Goal: Navigation & Orientation: Find specific page/section

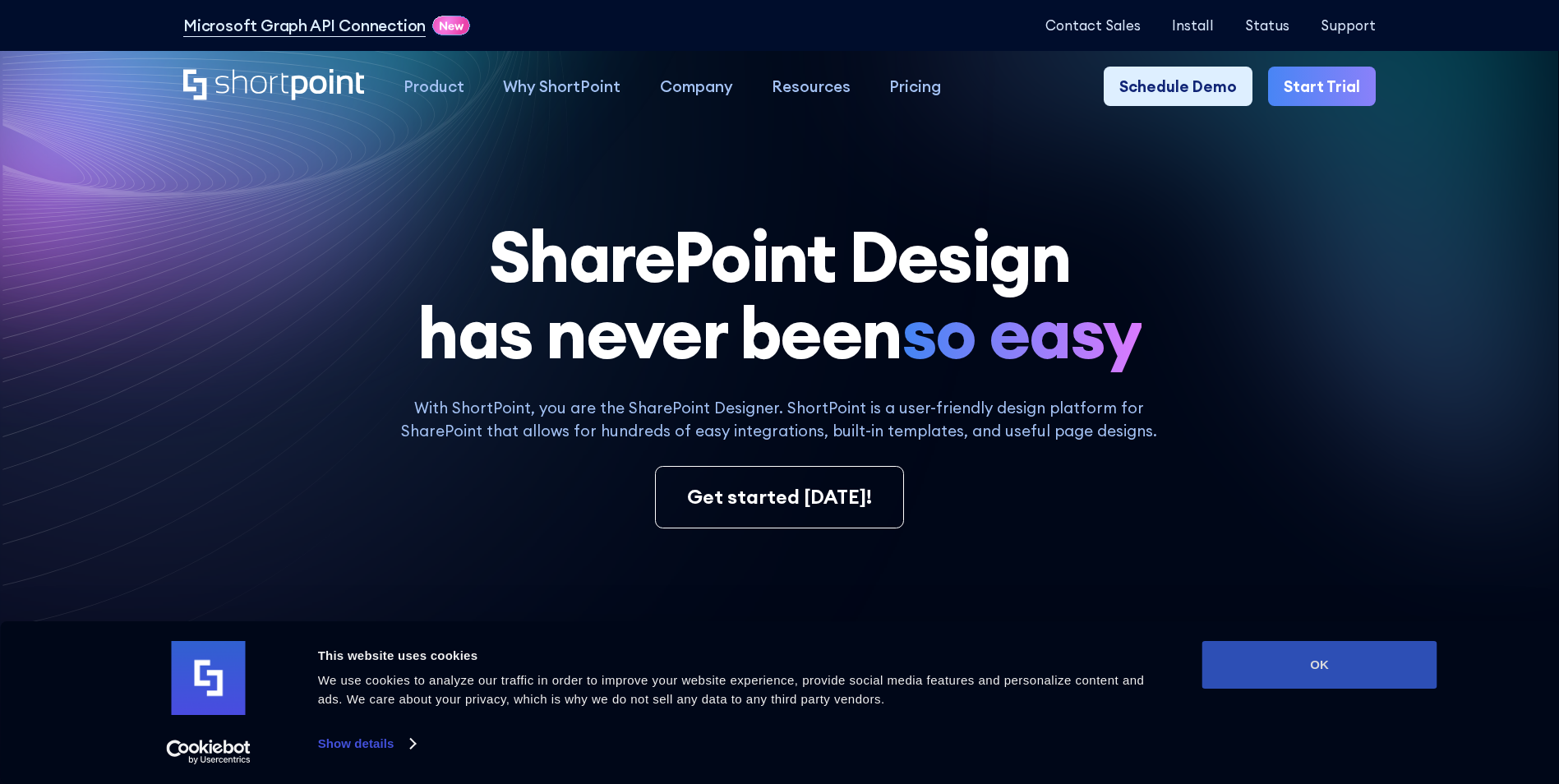
click at [1250, 656] on button "OK" at bounding box center [1319, 664] width 235 height 47
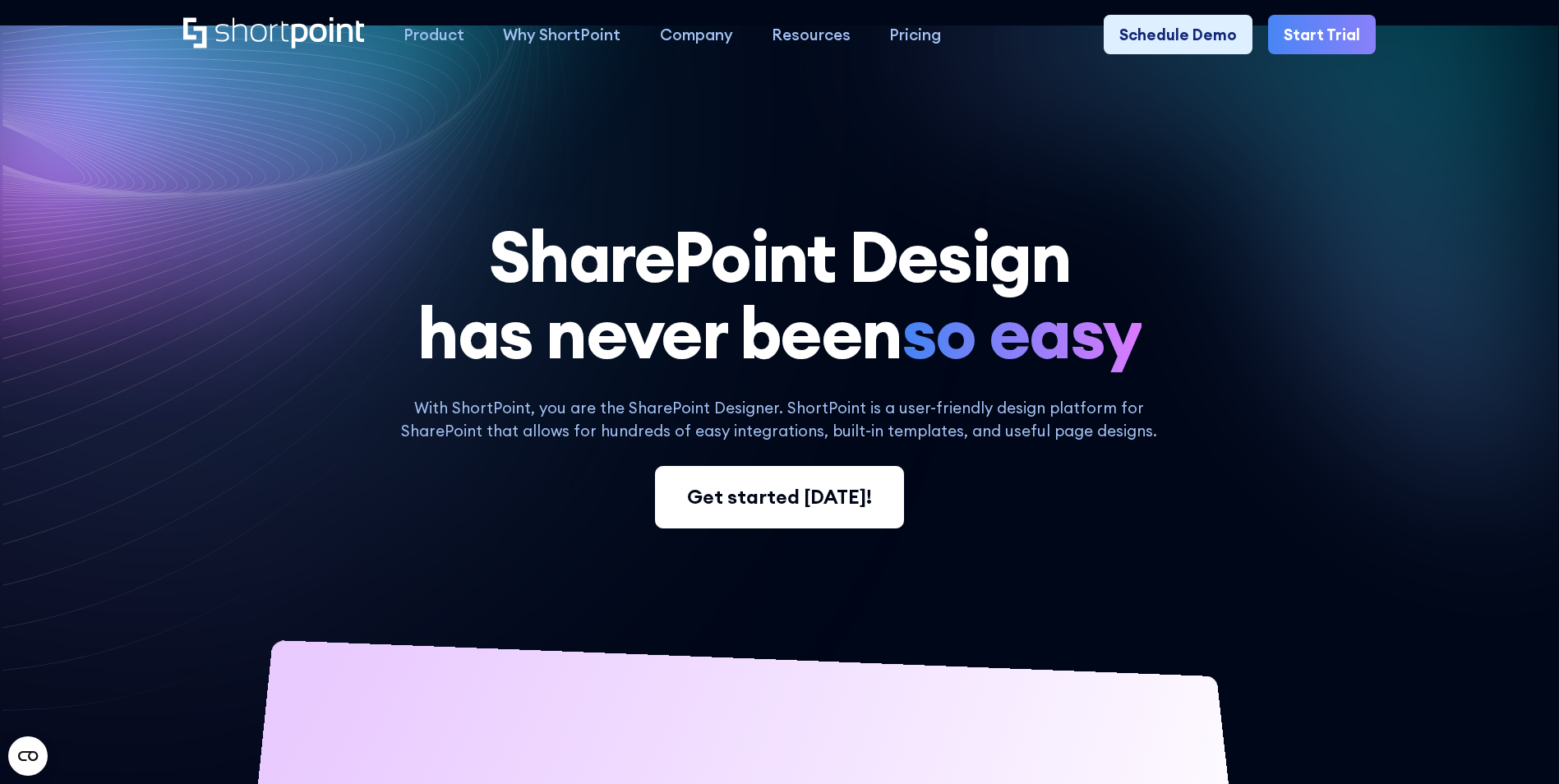
click at [862, 498] on div "Get started [DATE]!" at bounding box center [779, 497] width 185 height 30
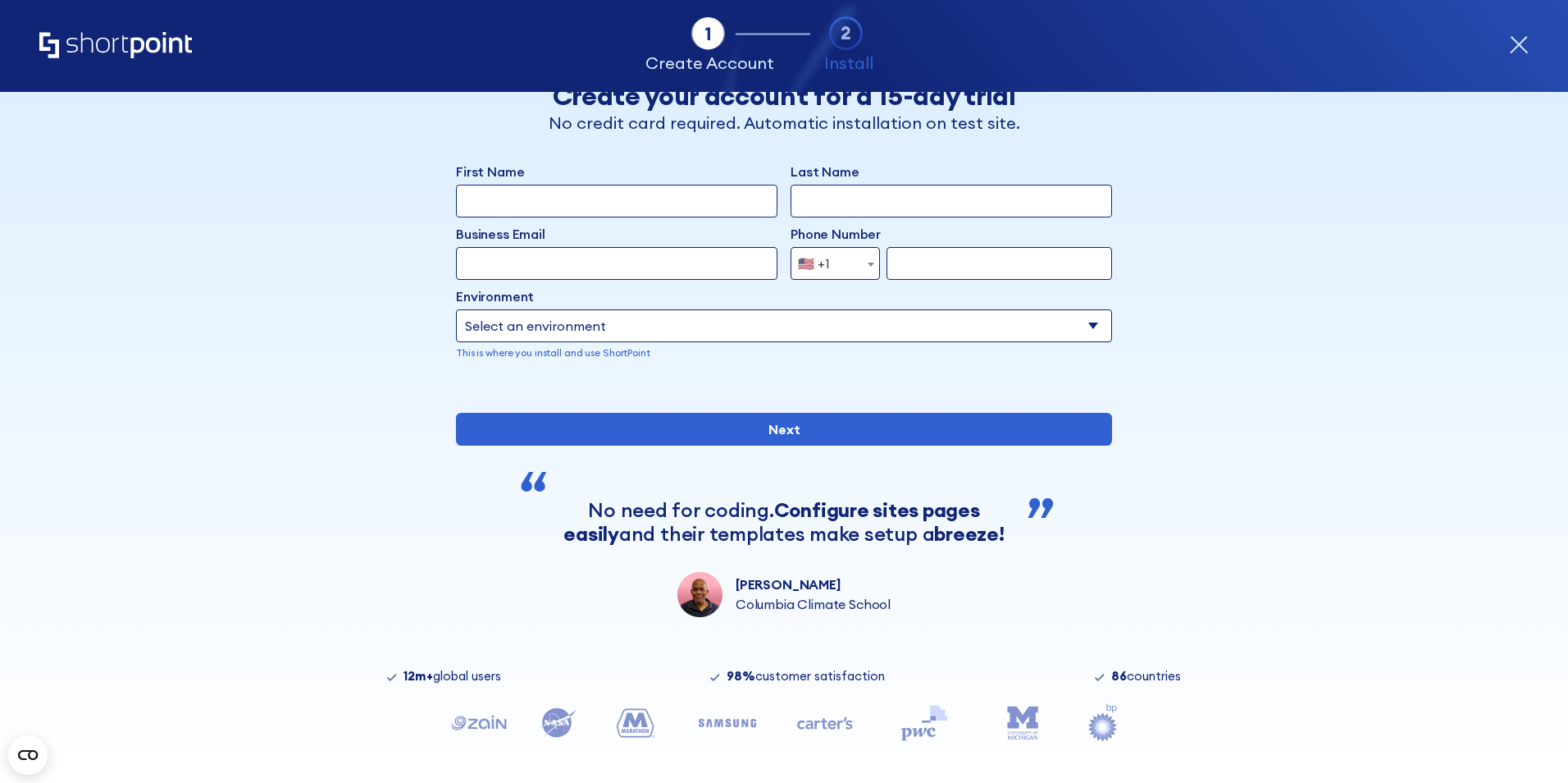
scroll to position [25, 0]
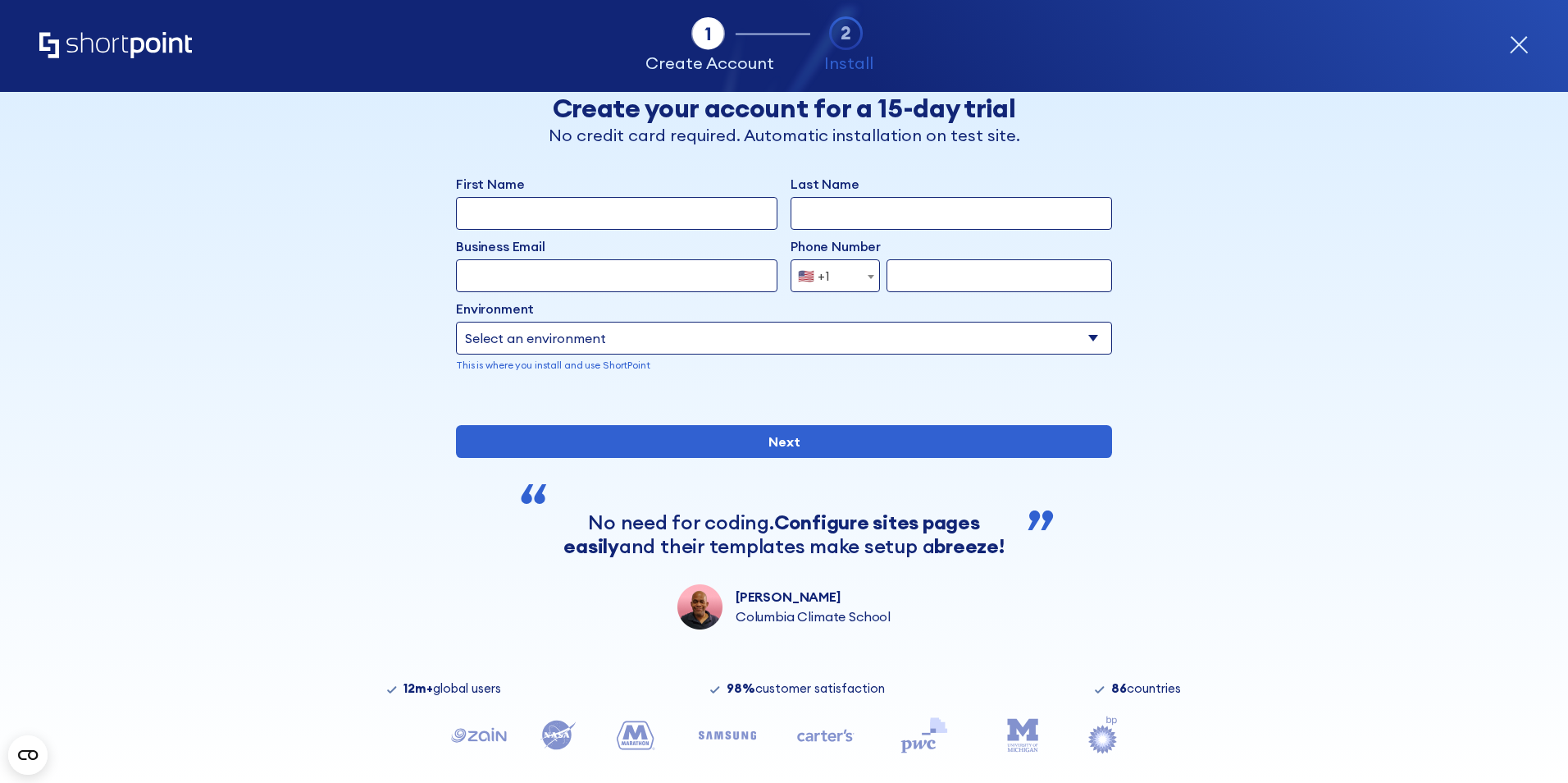
click at [125, 52] on icon "Home" at bounding box center [116, 45] width 152 height 26
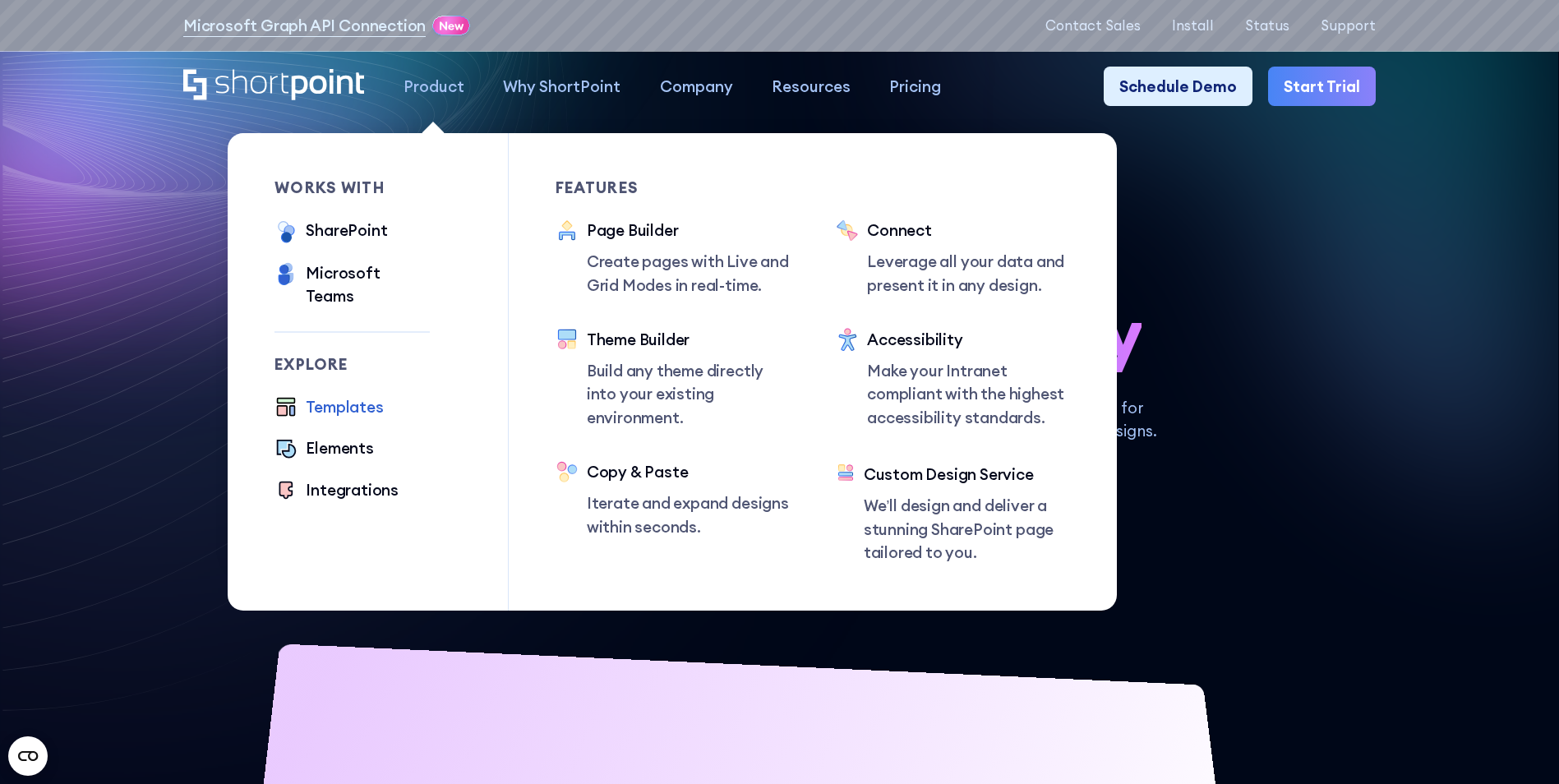
click at [363, 395] on div "Templates" at bounding box center [344, 406] width 77 height 23
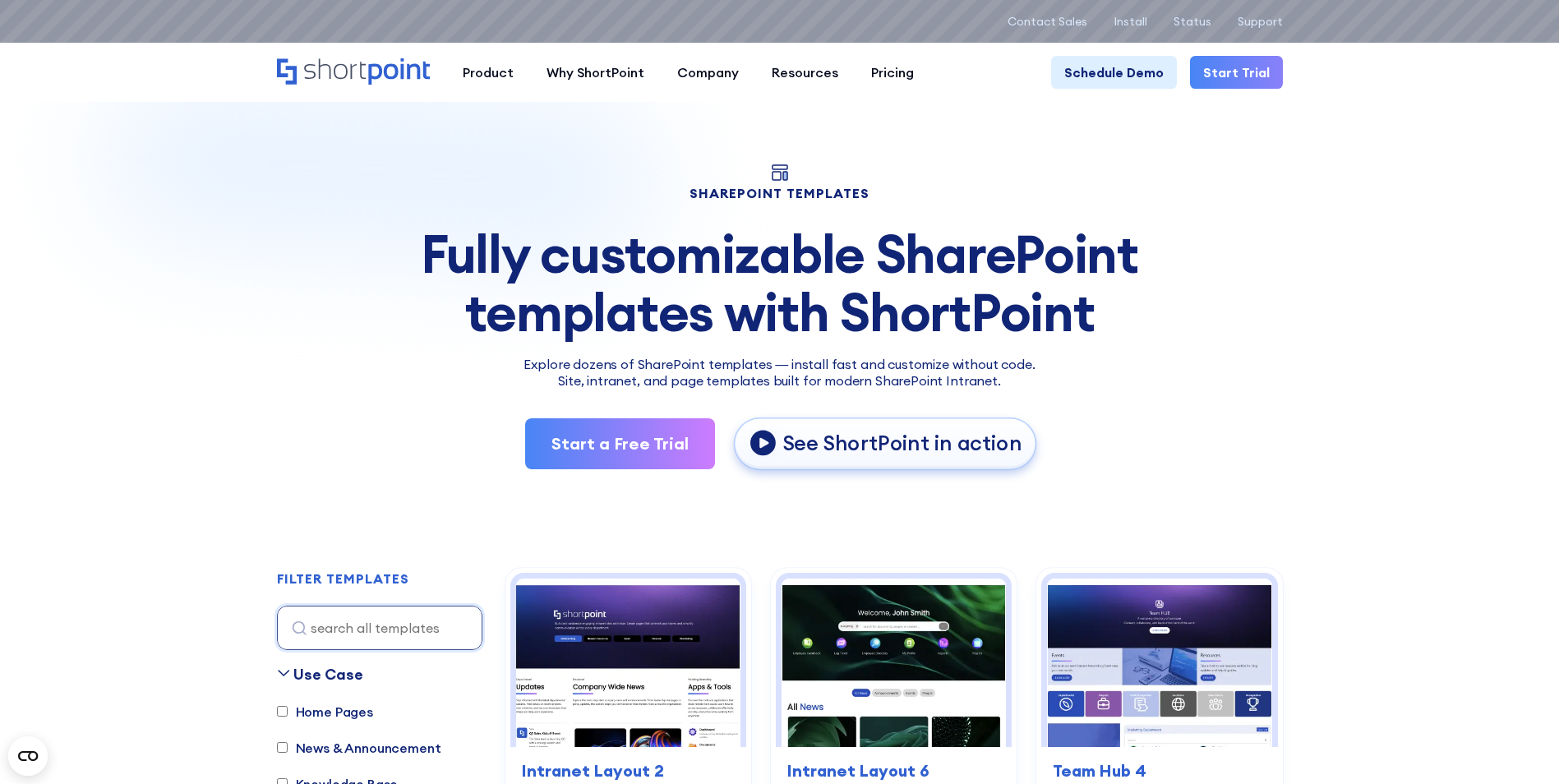
click at [877, 437] on p "See ShortPoint in action" at bounding box center [902, 443] width 239 height 27
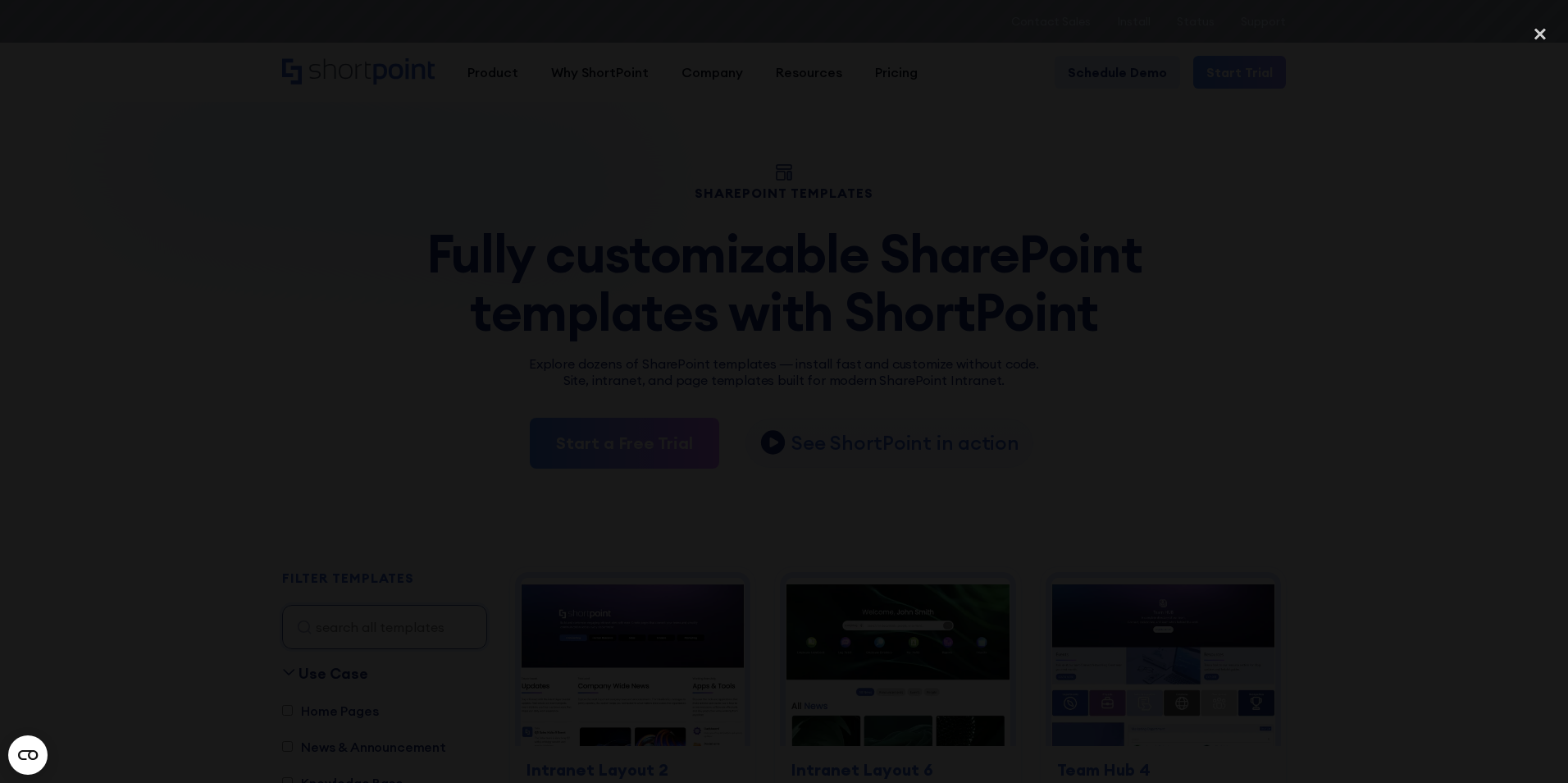
click at [1242, 411] on div at bounding box center [784, 391] width 1568 height 752
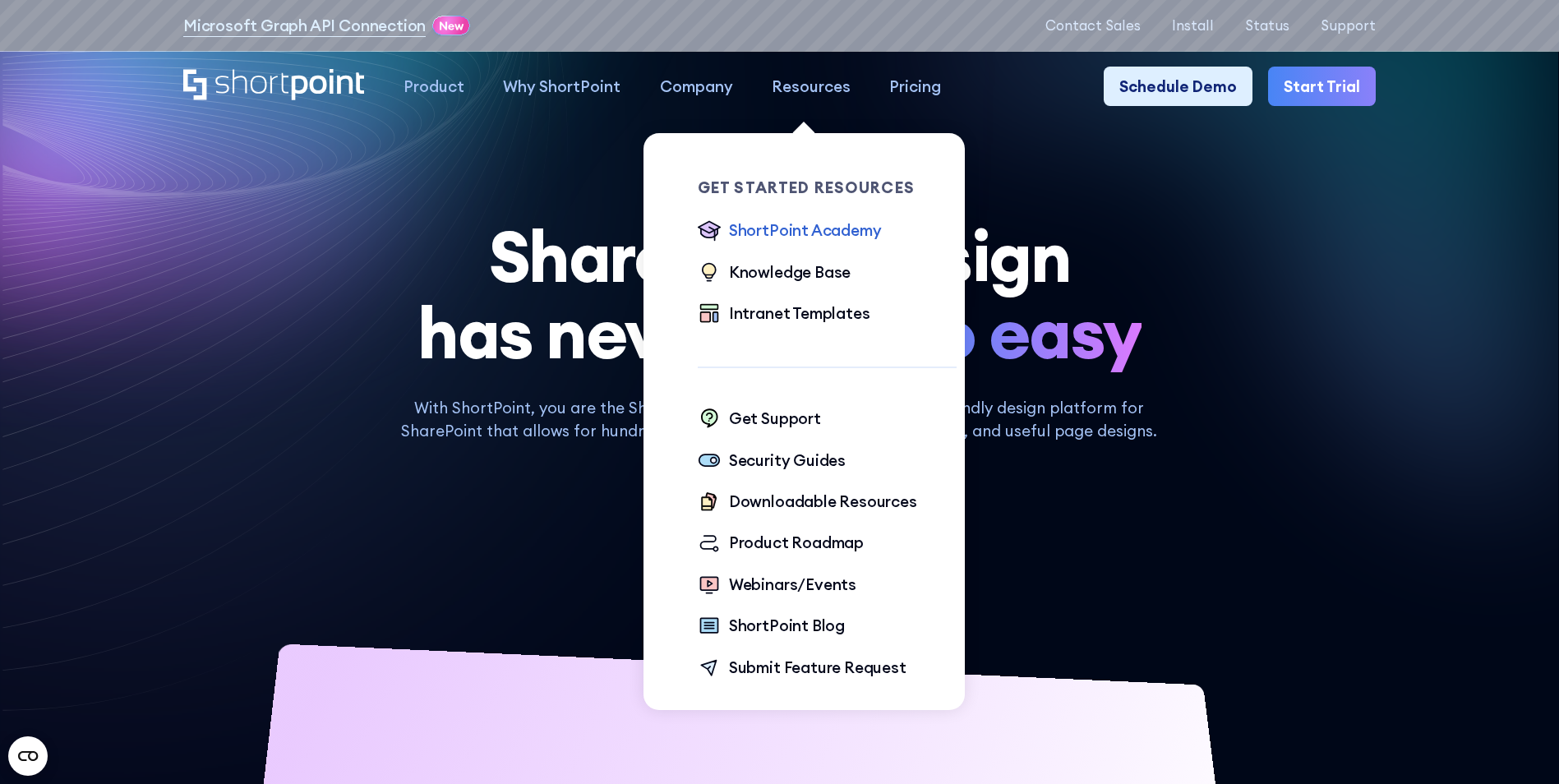
click at [801, 231] on div "ShortPoint Academy" at bounding box center [805, 230] width 153 height 23
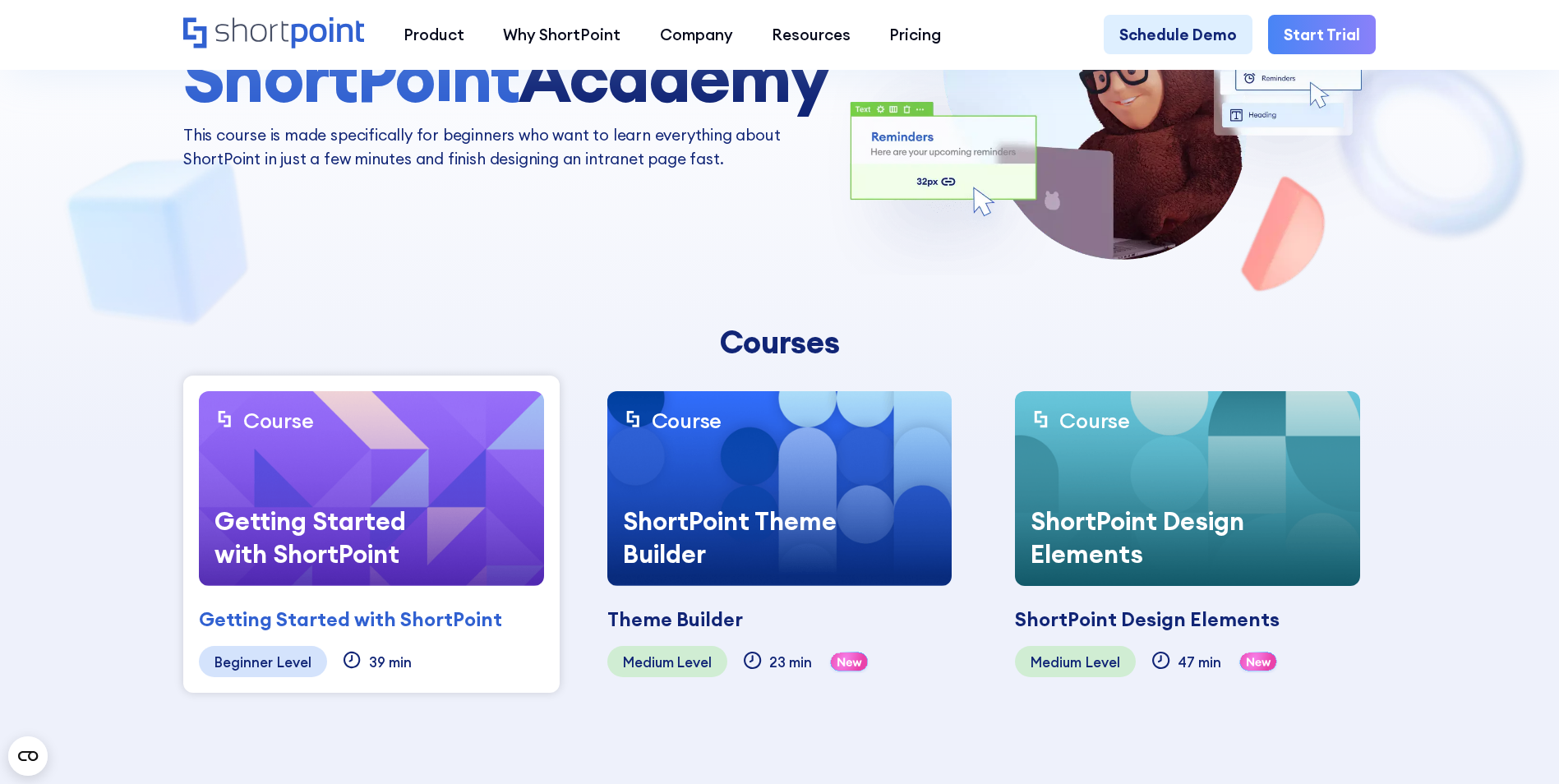
scroll to position [247, 0]
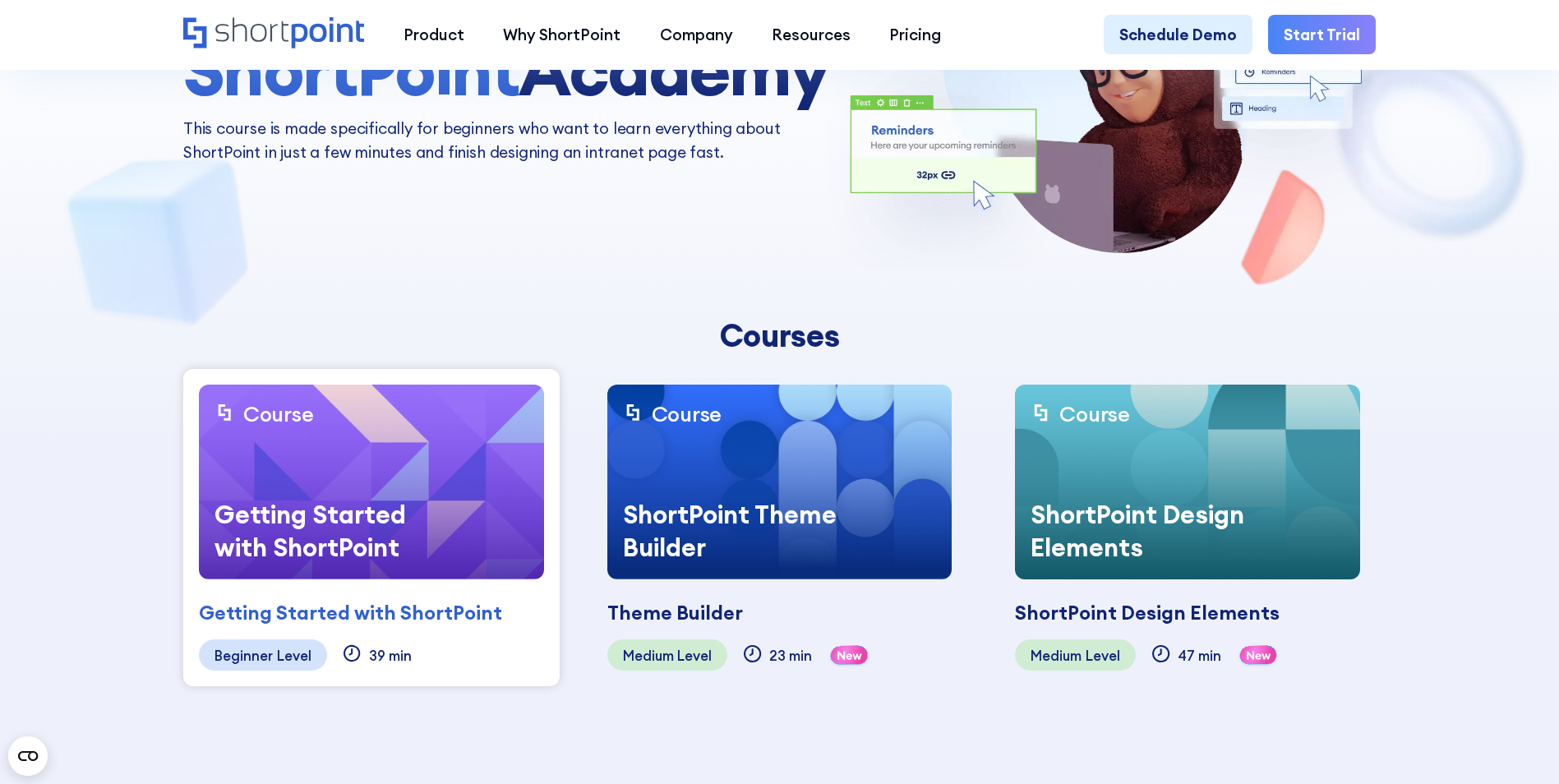
click at [420, 56] on div "Product works with SharePoint Microsoft Teams SAP Explore Templates Elements In…" at bounding box center [779, 34] width 1559 height 70
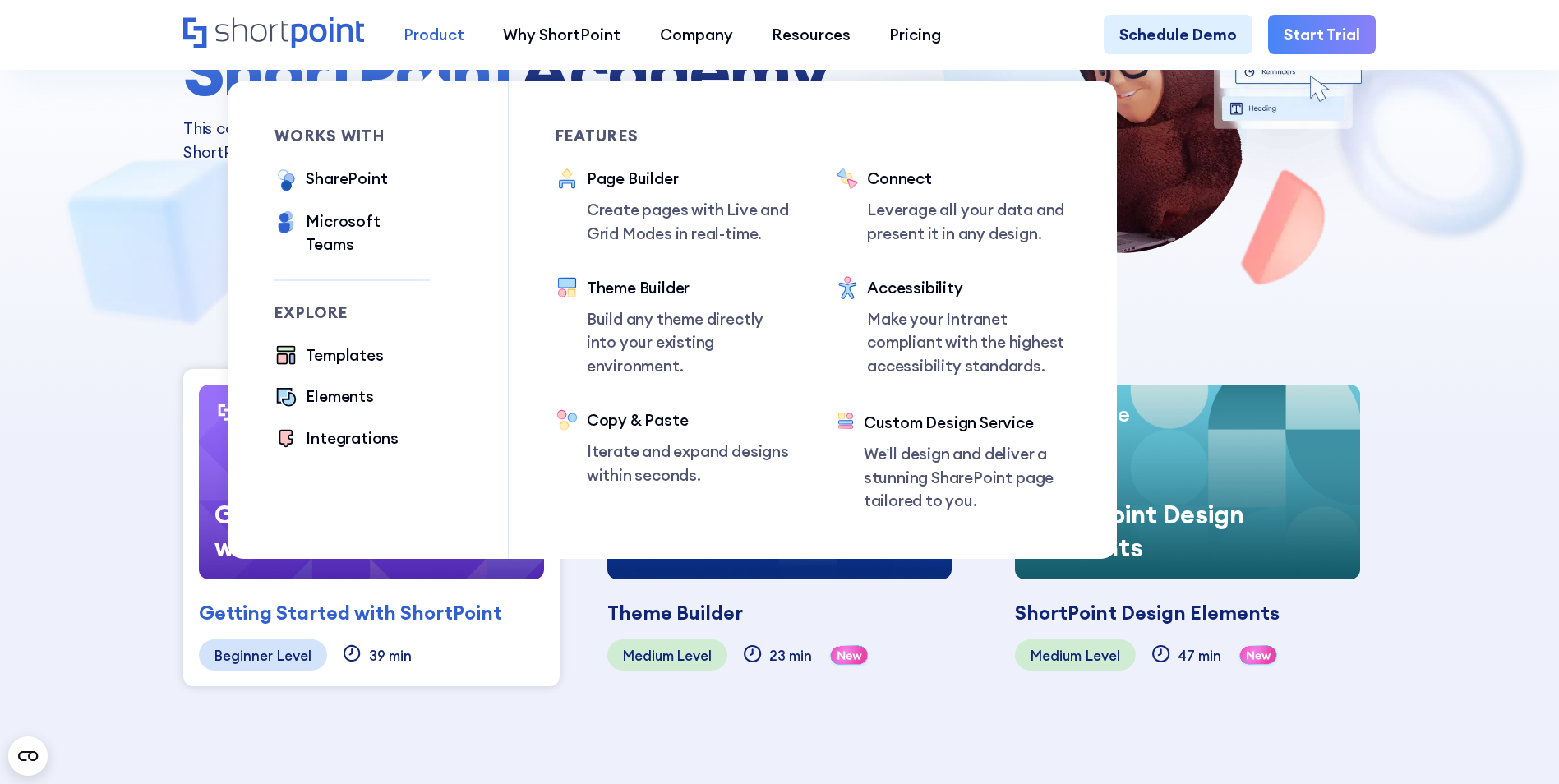
click at [433, 40] on div "Product" at bounding box center [434, 34] width 61 height 23
click at [348, 344] on div "Templates" at bounding box center [344, 354] width 77 height 23
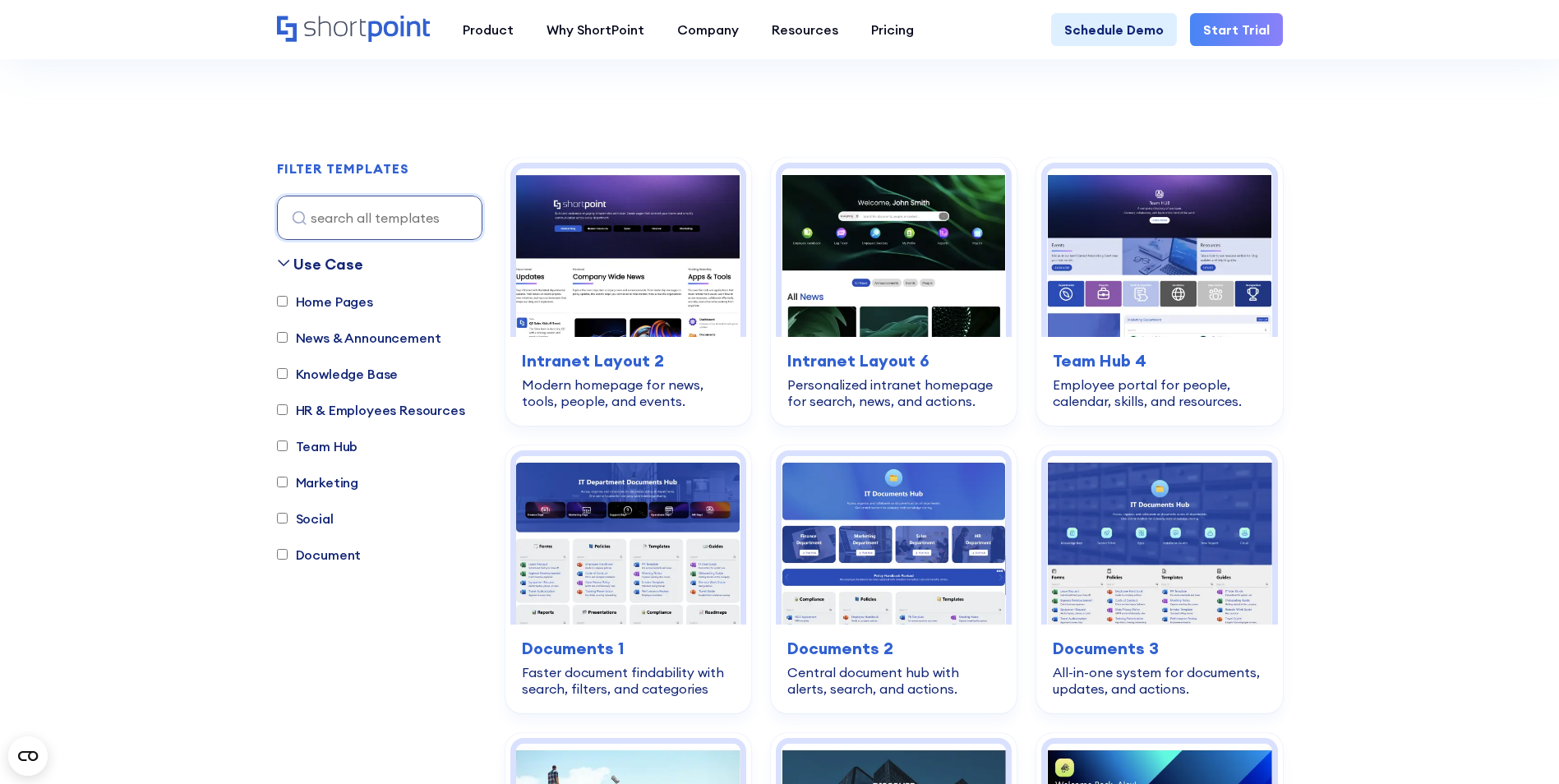
scroll to position [411, 0]
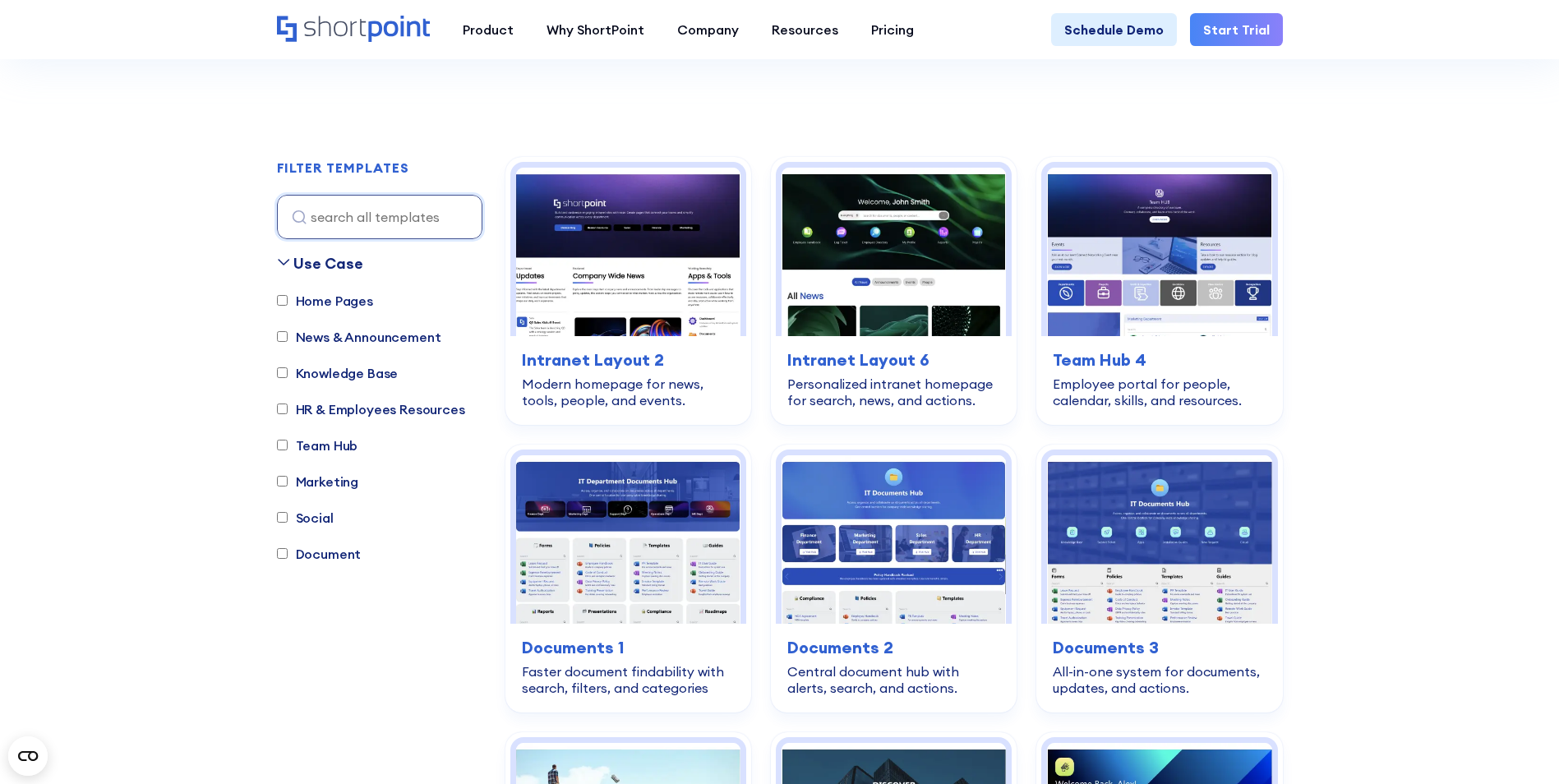
click at [343, 298] on label "Home Pages" at bounding box center [325, 300] width 96 height 19
click at [287, 298] on input "Home Pages" at bounding box center [282, 300] width 11 height 11
checkbox input "true"
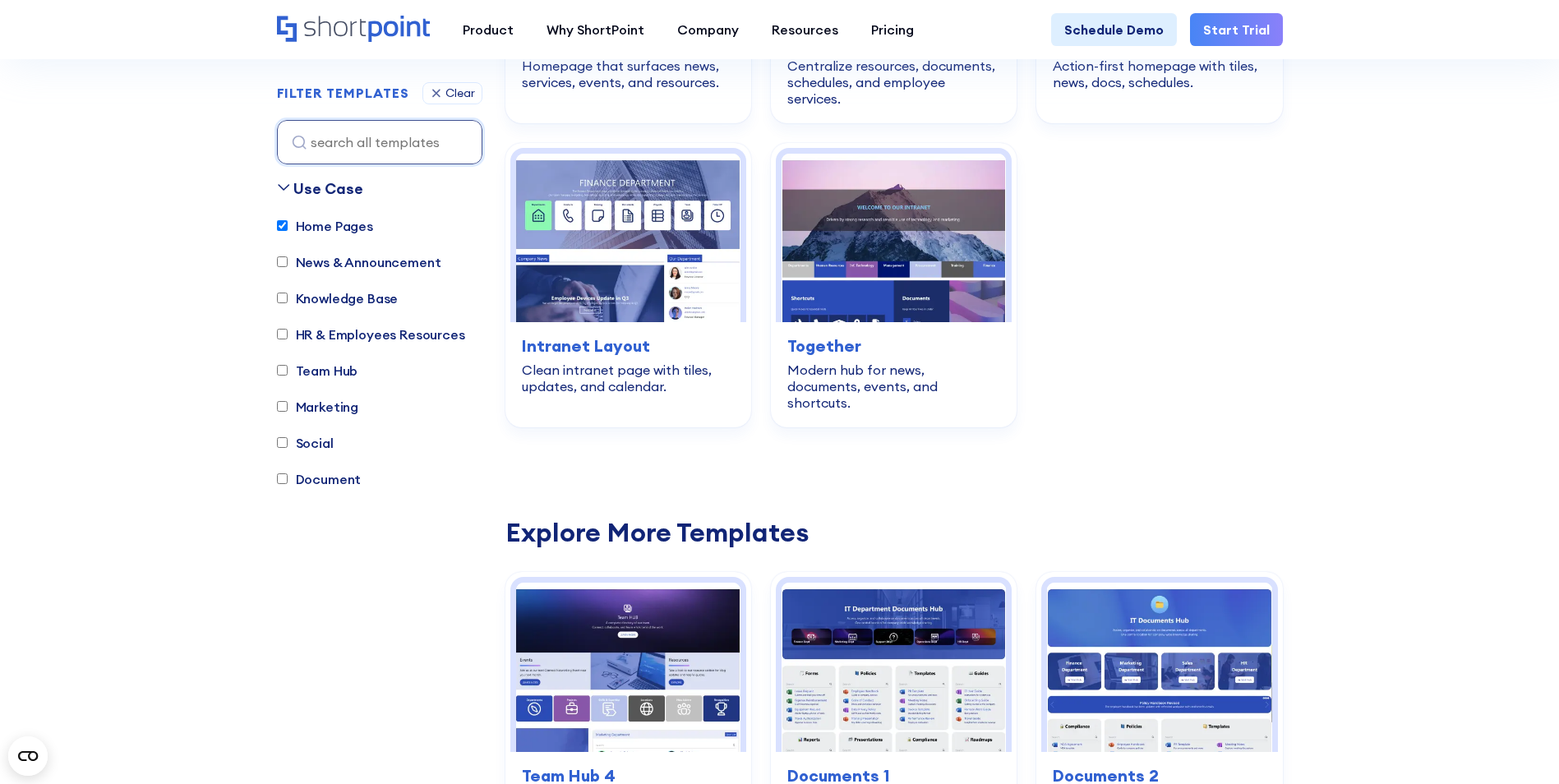
scroll to position [1033, 0]
